Goal: Find specific page/section: Find specific page/section

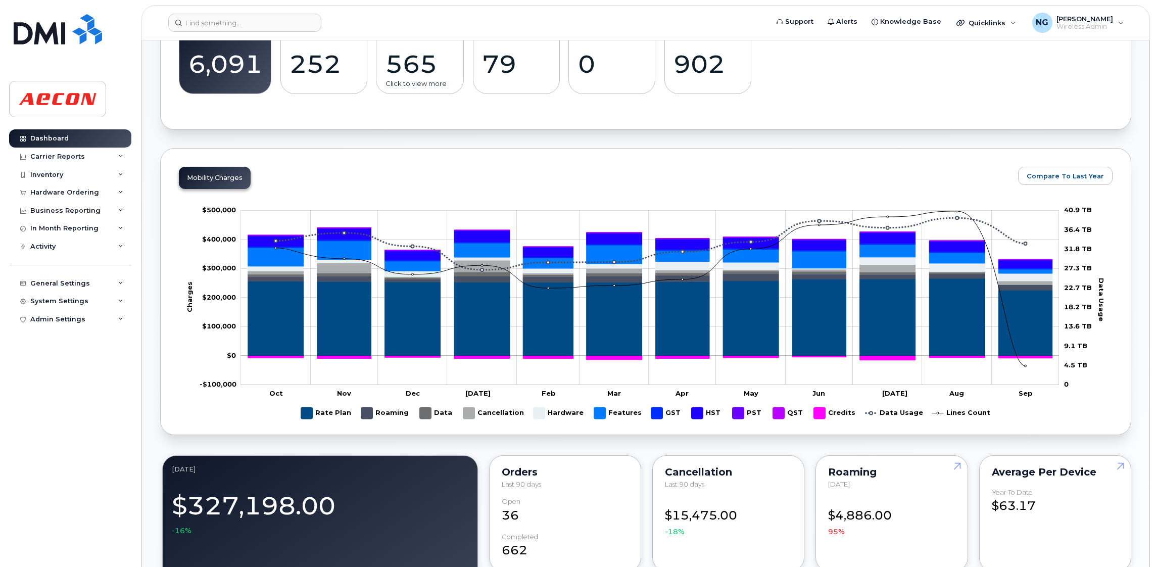
scroll to position [154, 0]
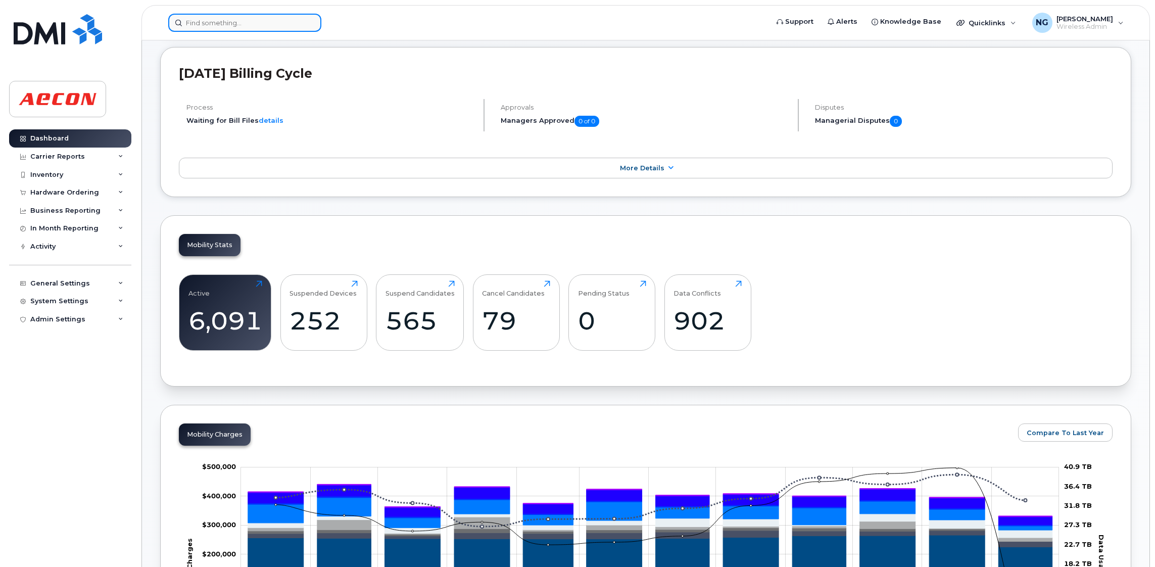
click at [234, 21] on input at bounding box center [244, 23] width 153 height 18
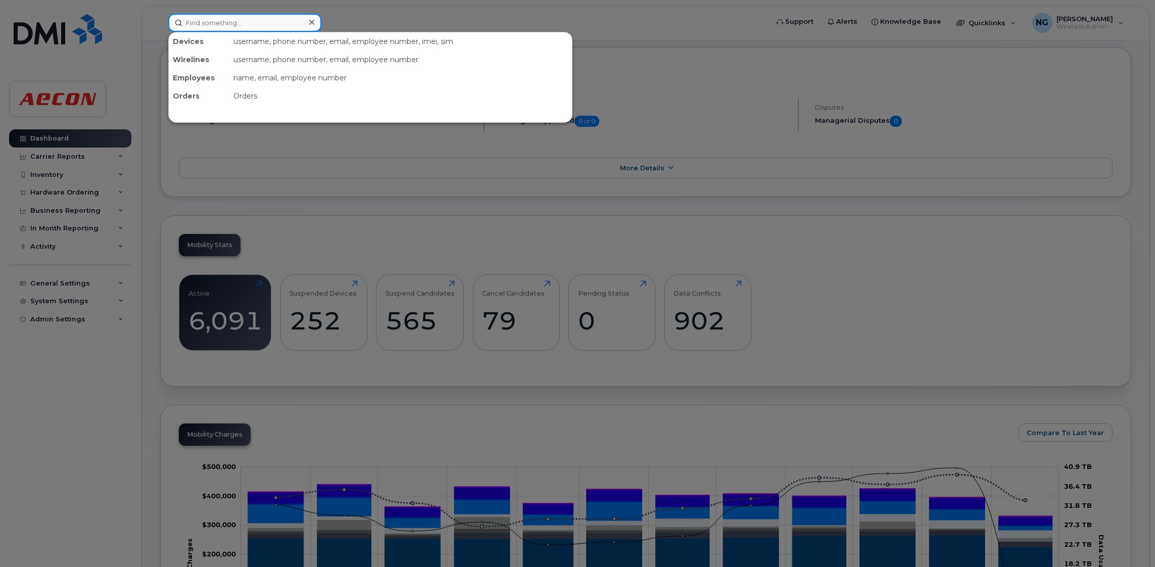
paste input "), Apple - Charger 20W USB-C Wall Adaptor WT"
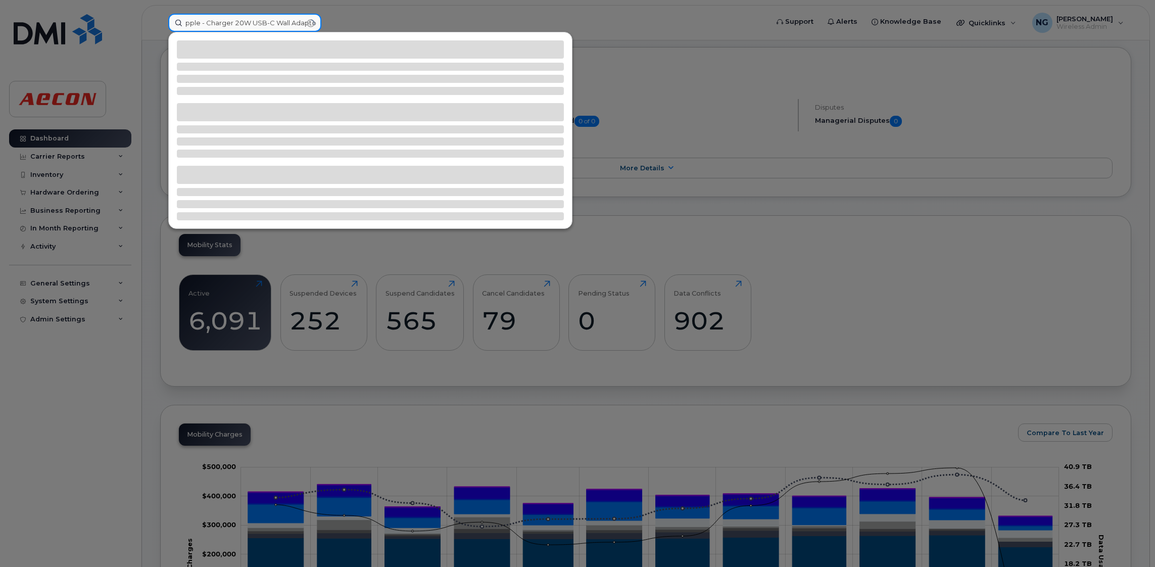
scroll to position [0, 0]
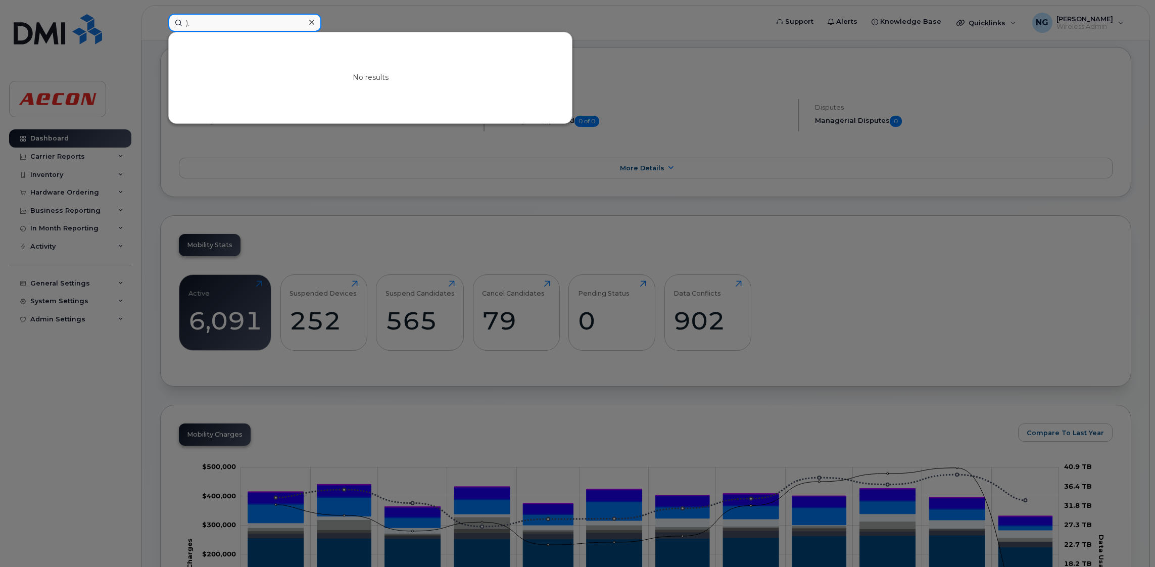
type input ")"
click at [231, 23] on input "[PERSON_NAME]" at bounding box center [244, 23] width 153 height 18
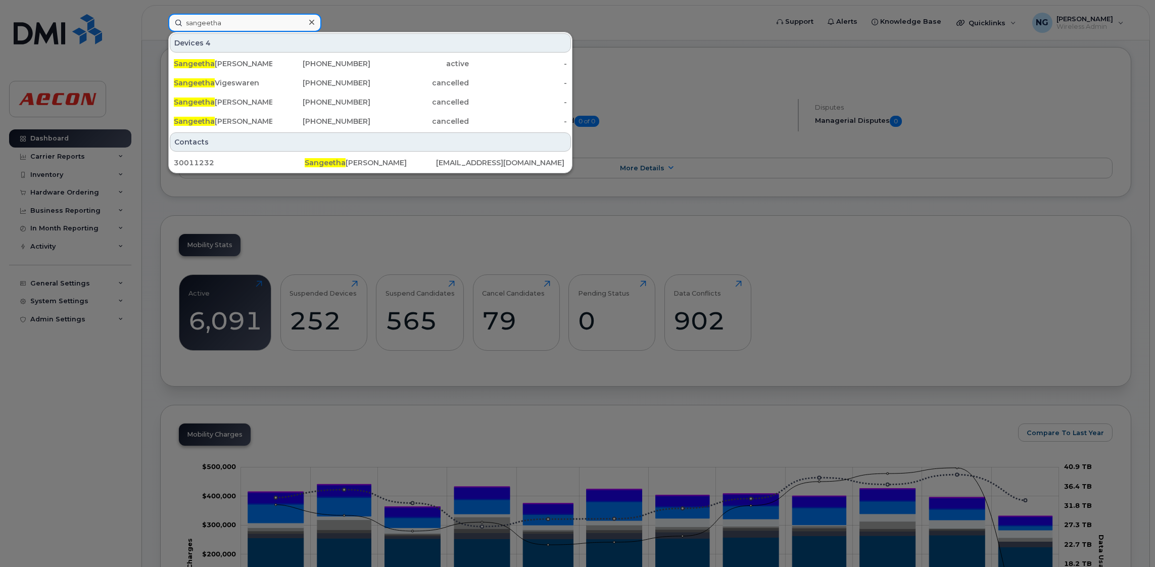
drag, startPoint x: 256, startPoint y: 21, endPoint x: 319, endPoint y: 22, distance: 63.1
click at [319, 22] on input "sangeetha" at bounding box center [244, 23] width 153 height 18
type input "sangeetha"
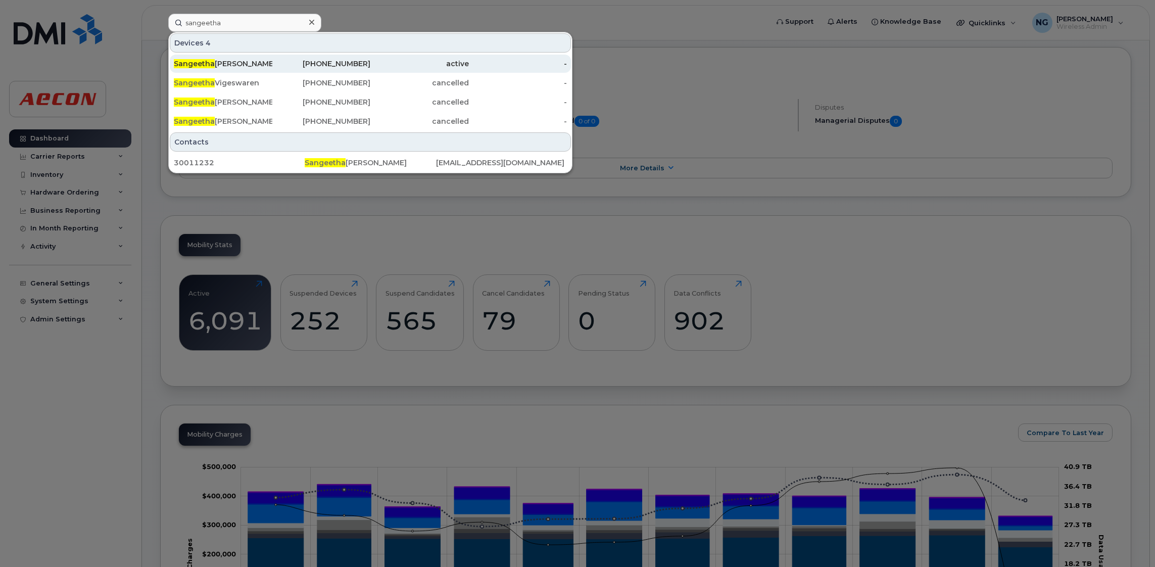
click at [356, 62] on div "[PHONE_NUMBER]" at bounding box center [321, 64] width 98 height 10
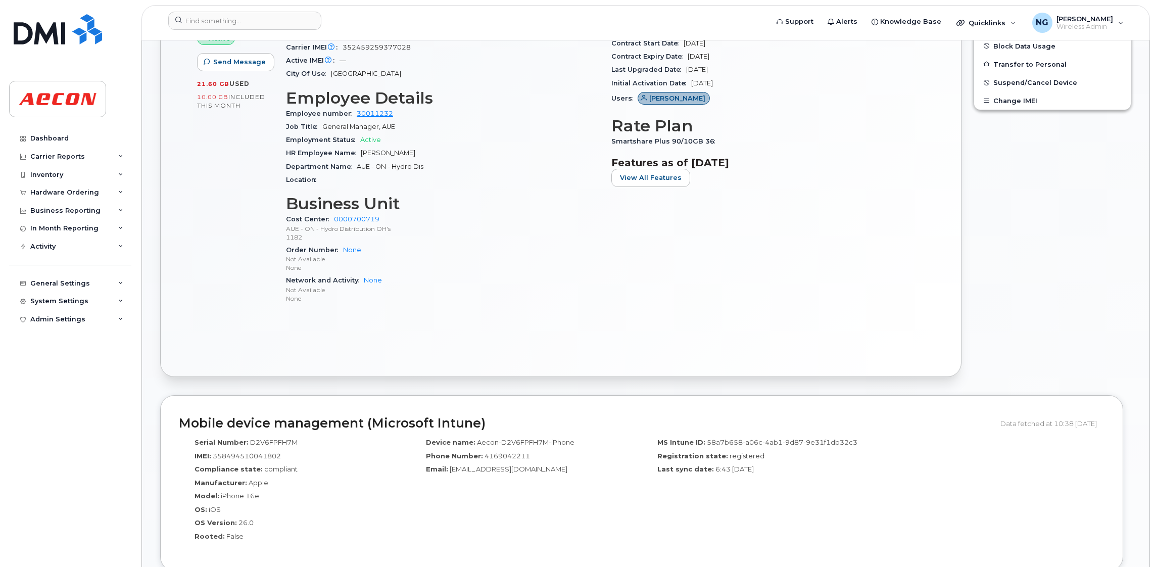
scroll to position [303, 0]
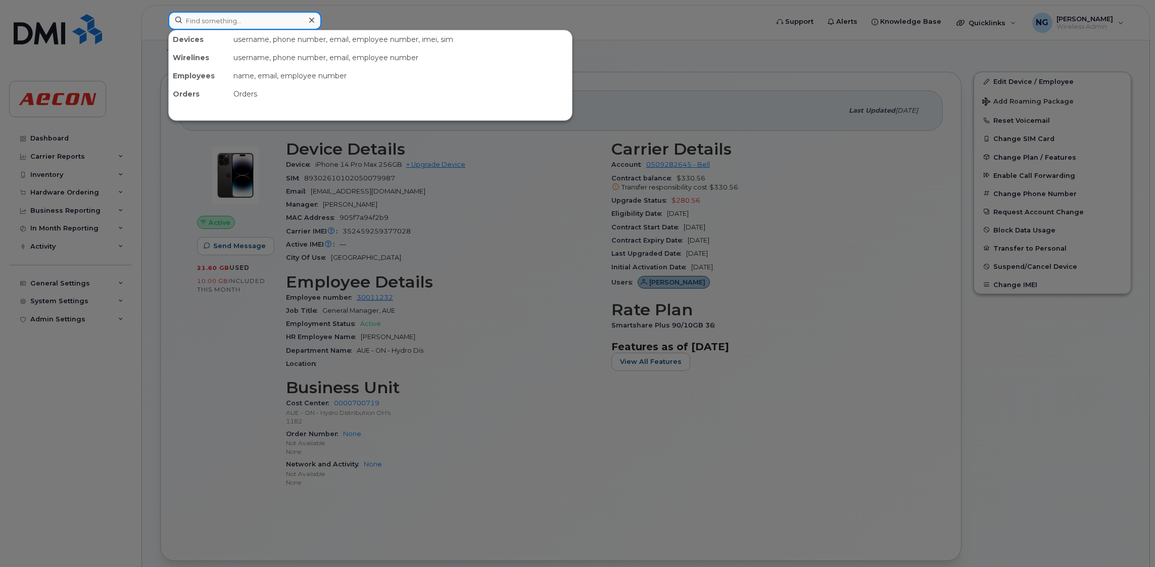
click at [235, 23] on input at bounding box center [244, 21] width 153 height 18
paste input "4165618733"
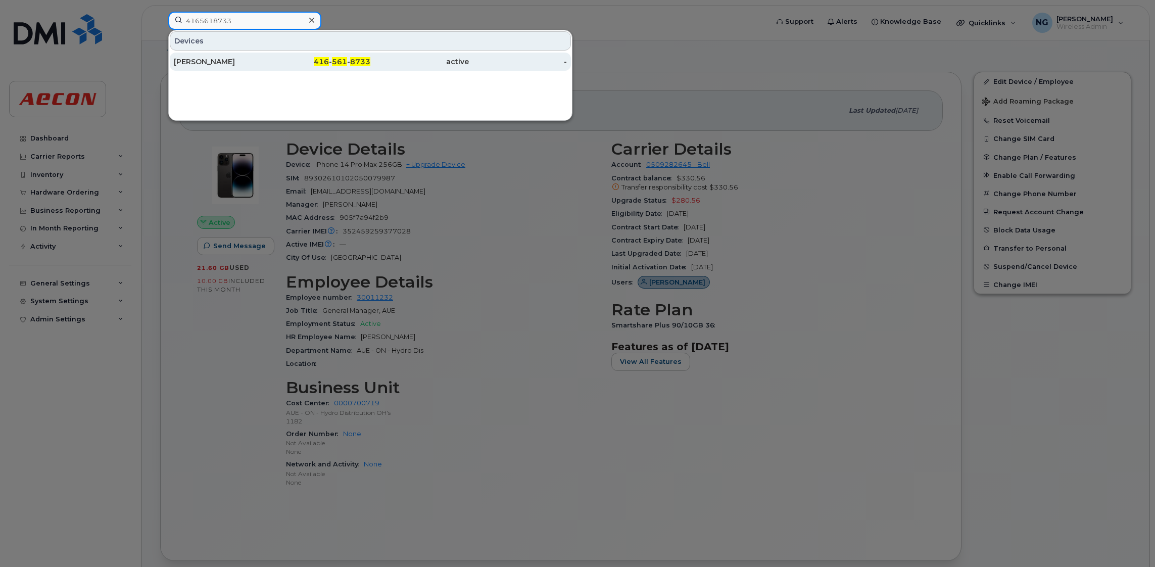
type input "4165618733"
click at [350, 61] on span "8733" at bounding box center [360, 61] width 20 height 9
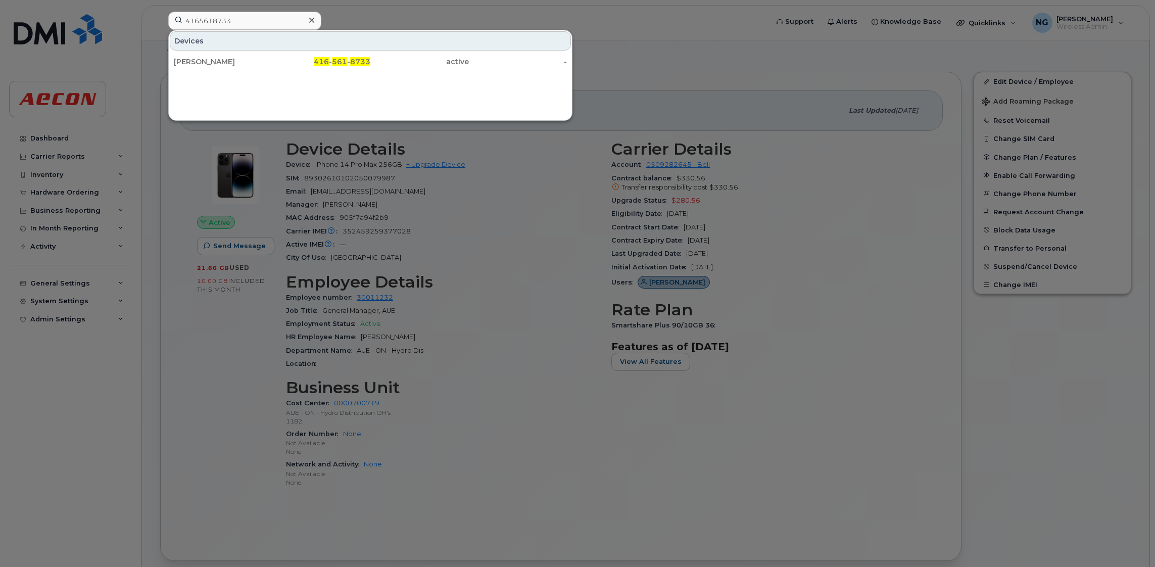
drag, startPoint x: 350, startPoint y: 61, endPoint x: 457, endPoint y: 104, distance: 114.4
click at [350, 61] on span "8733" at bounding box center [360, 61] width 20 height 9
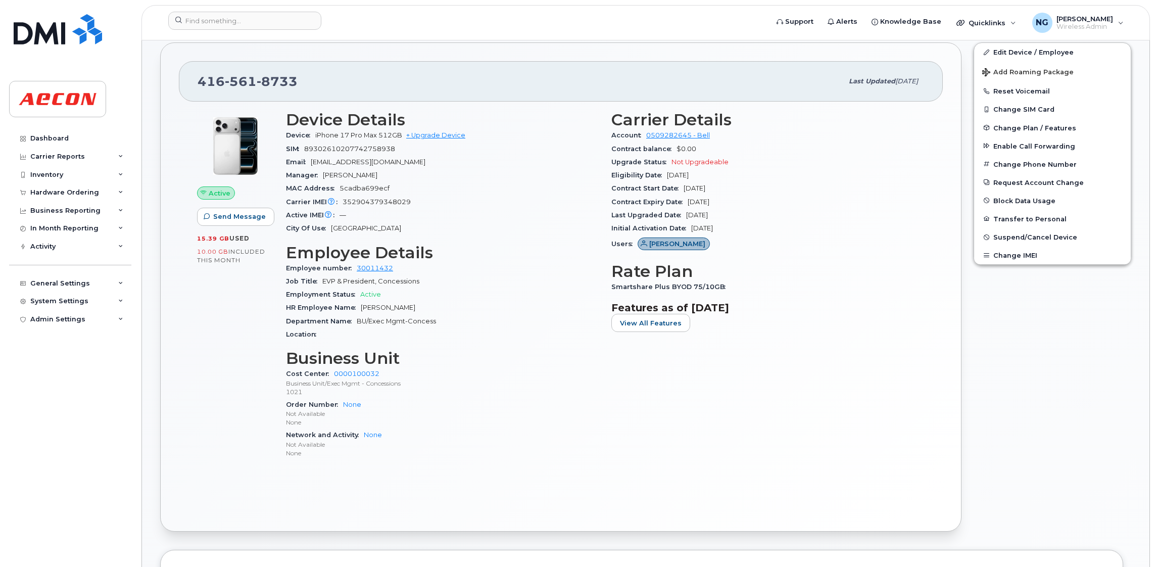
scroll to position [303, 0]
